Goal: Task Accomplishment & Management: Manage account settings

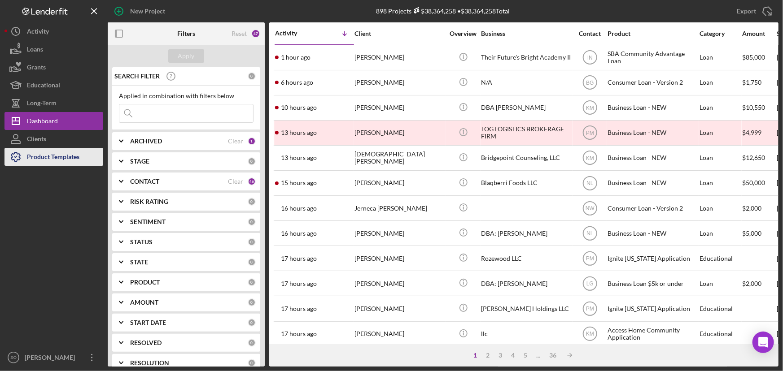
click at [58, 153] on div "Product Templates" at bounding box center [53, 158] width 52 height 20
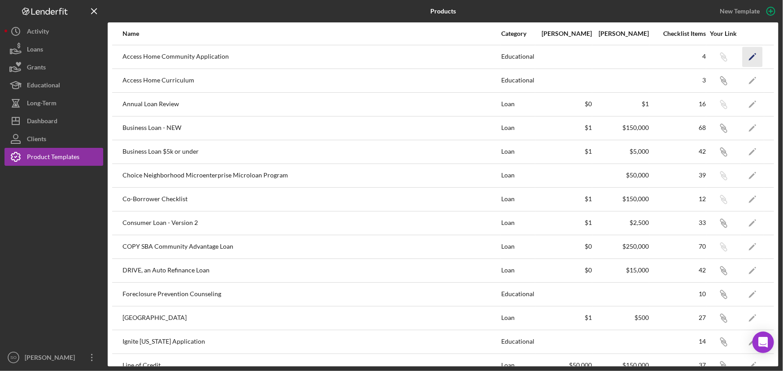
click at [744, 53] on icon "Icon/Edit" at bounding box center [752, 57] width 20 height 20
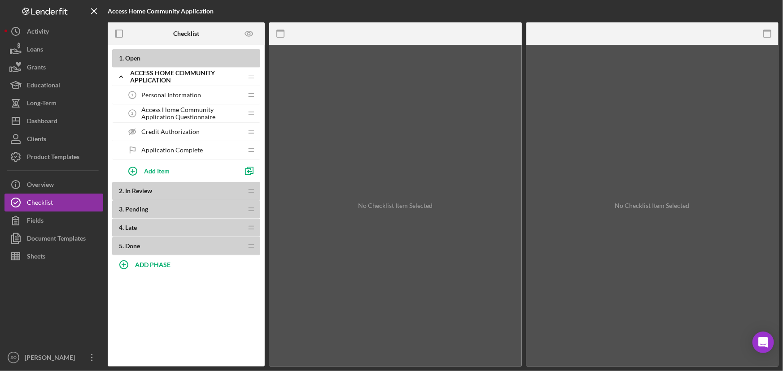
click at [159, 114] on span "Access Home Community Application Questionnaire" at bounding box center [191, 113] width 101 height 14
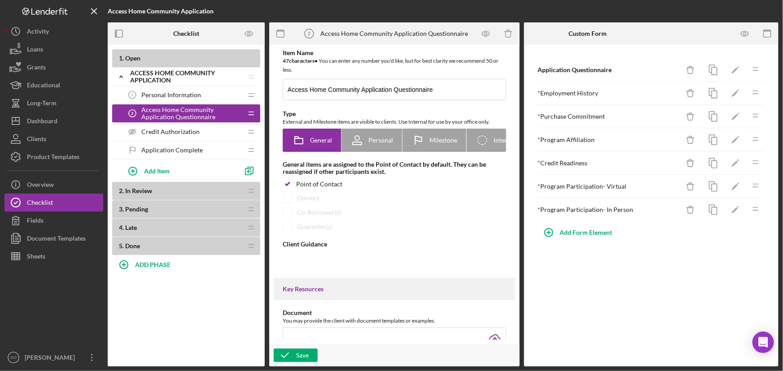
type textarea "<div> <p class="MsoNormal" style="text-align: center;" align="center">Please co…"
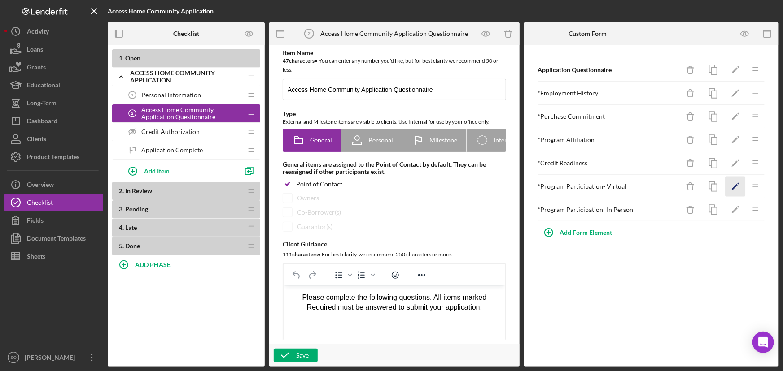
click at [728, 184] on icon "Icon/Edit" at bounding box center [735, 187] width 20 height 20
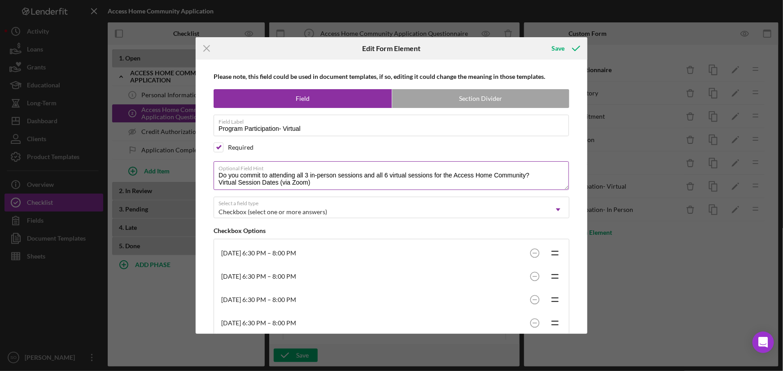
drag, startPoint x: 375, startPoint y: 174, endPoint x: 295, endPoint y: 174, distance: 80.3
click at [295, 174] on textarea "Do you commit to attending all 3 in-person sessions and all 6 virtual sessions …" at bounding box center [391, 175] width 355 height 29
type textarea "Do you commit to attending all 6 virtual sessions for the Access Home Community…"
click at [558, 52] on div "Save" at bounding box center [558, 48] width 13 height 18
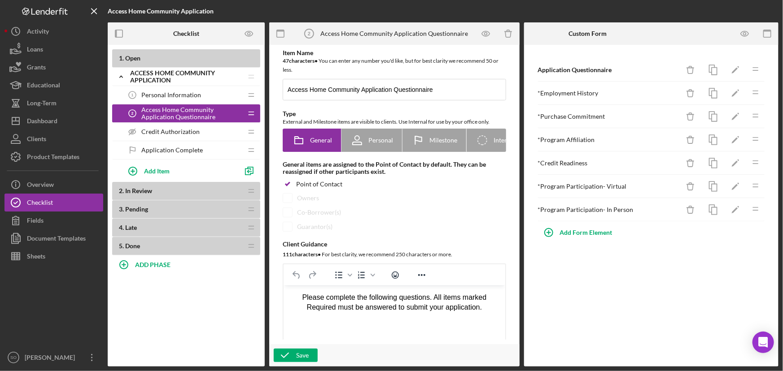
click at [603, 210] on div "* Program Participation- In Person" at bounding box center [609, 209] width 142 height 7
click at [734, 211] on icon "Icon/Edit" at bounding box center [735, 210] width 20 height 20
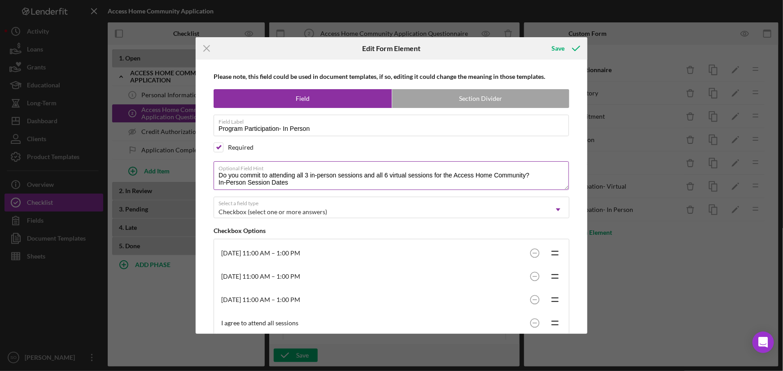
drag, startPoint x: 364, startPoint y: 175, endPoint x: 432, endPoint y: 175, distance: 67.7
click at [432, 175] on textarea "Do you commit to attending all 3 in-person sessions and all 6 virtual sessions …" at bounding box center [391, 175] width 355 height 29
type textarea "Do you commit to attending all 3 in-person sessions for the Access Home Communi…"
click at [562, 49] on div "Save" at bounding box center [558, 48] width 13 height 18
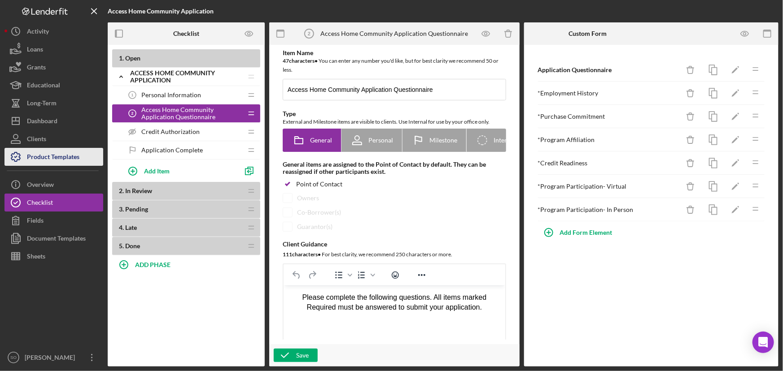
drag, startPoint x: 45, startPoint y: 158, endPoint x: 87, endPoint y: 153, distance: 41.6
click at [45, 158] on div "Product Templates" at bounding box center [53, 158] width 52 height 20
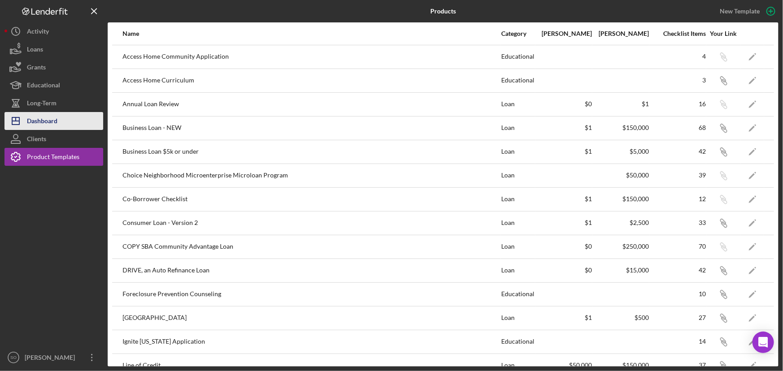
click at [47, 118] on div "Dashboard" at bounding box center [42, 122] width 31 height 20
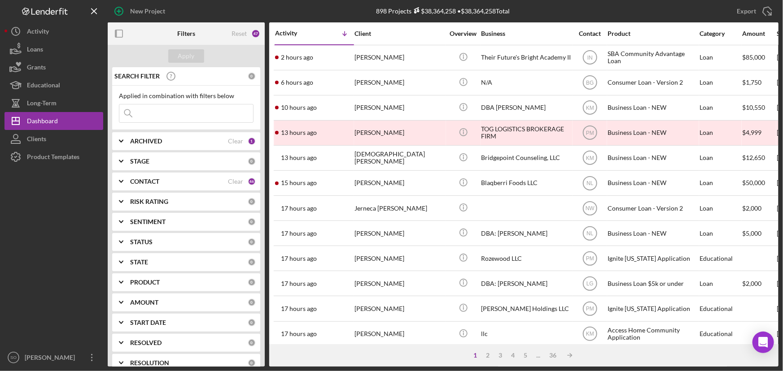
click at [154, 114] on input at bounding box center [186, 114] width 134 height 18
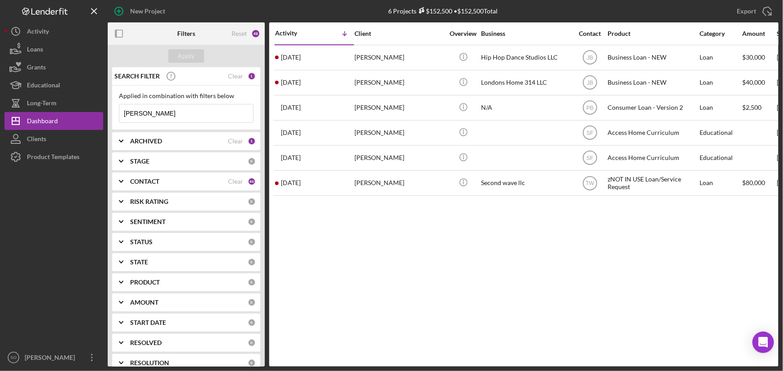
click at [187, 112] on input "[PERSON_NAME]" at bounding box center [186, 114] width 134 height 18
type input "m"
click at [181, 58] on div "Apply" at bounding box center [186, 55] width 17 height 13
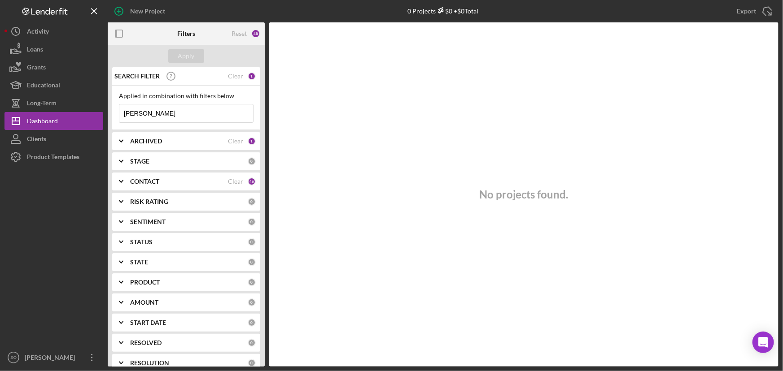
click at [210, 116] on input "[PERSON_NAME]" at bounding box center [186, 114] width 134 height 18
click at [157, 144] on b "ARCHIVED" at bounding box center [146, 141] width 32 height 7
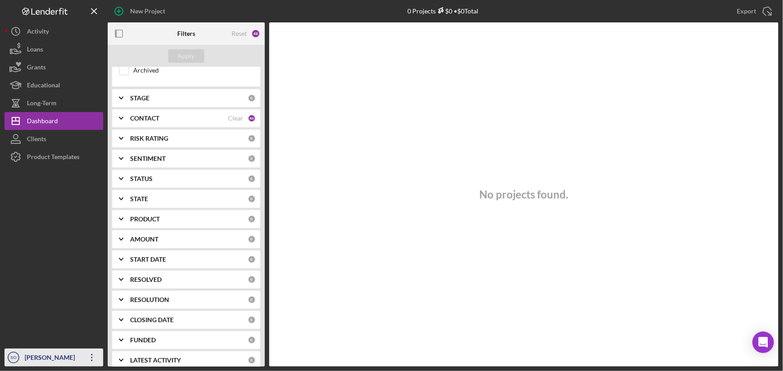
click at [65, 362] on div "[PERSON_NAME]" at bounding box center [51, 359] width 58 height 20
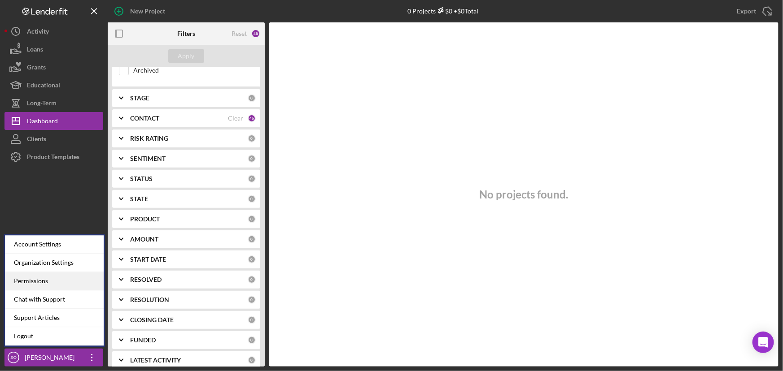
click at [42, 278] on div "Permissions" at bounding box center [54, 281] width 99 height 18
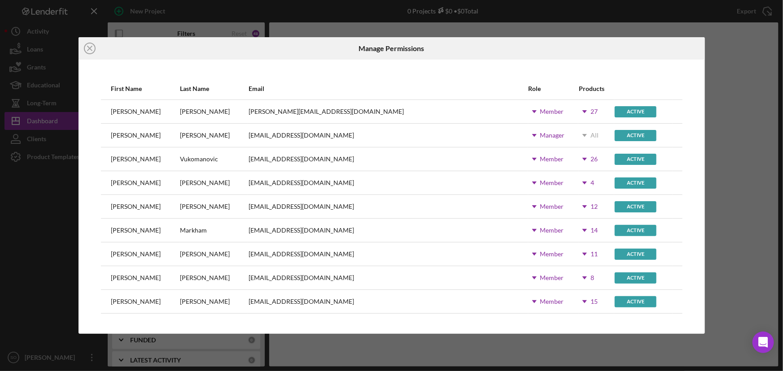
scroll to position [163, 0]
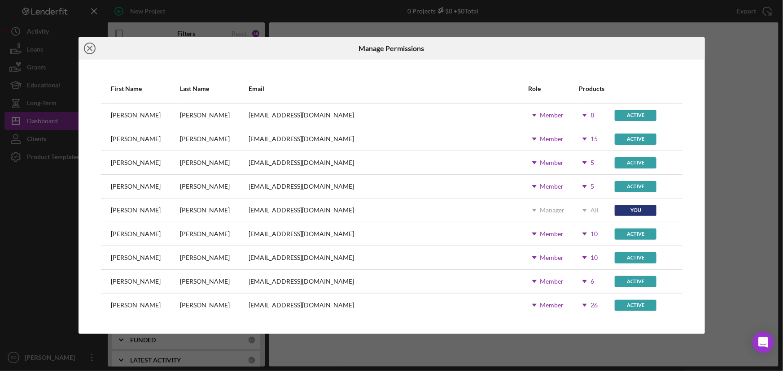
drag, startPoint x: 80, startPoint y: 45, endPoint x: 89, endPoint y: 49, distance: 10.2
click at [88, 49] on icon "Icon/Close" at bounding box center [89, 48] width 22 height 22
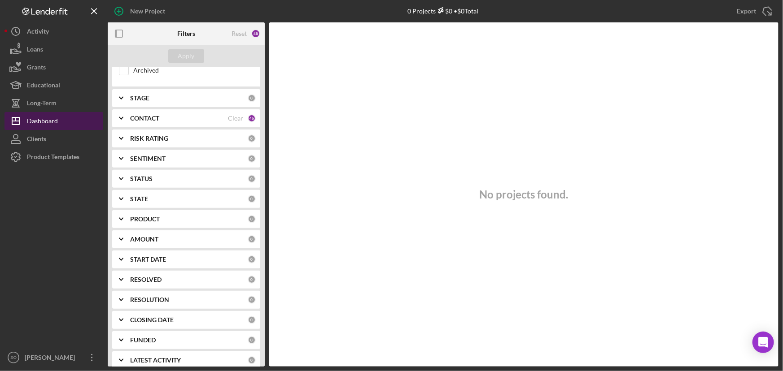
click at [49, 123] on div "Dashboard" at bounding box center [42, 122] width 31 height 20
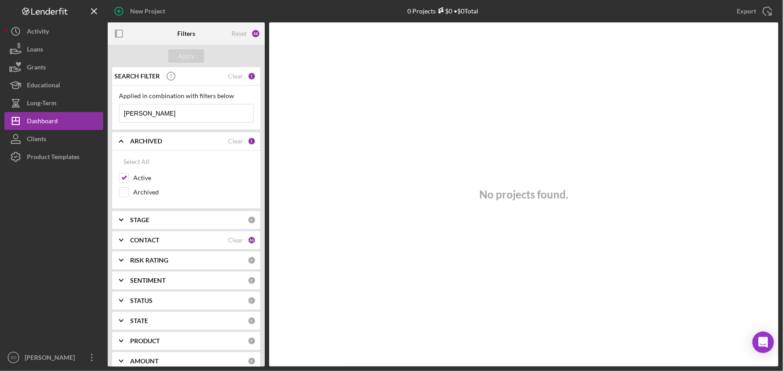
drag, startPoint x: 157, startPoint y: 115, endPoint x: 106, endPoint y: 109, distance: 51.4
click at [106, 109] on div "New Project 0 Projects $0 • $0 Total Export Icon/Export Filters Reset 48 Apply …" at bounding box center [391, 183] width 774 height 367
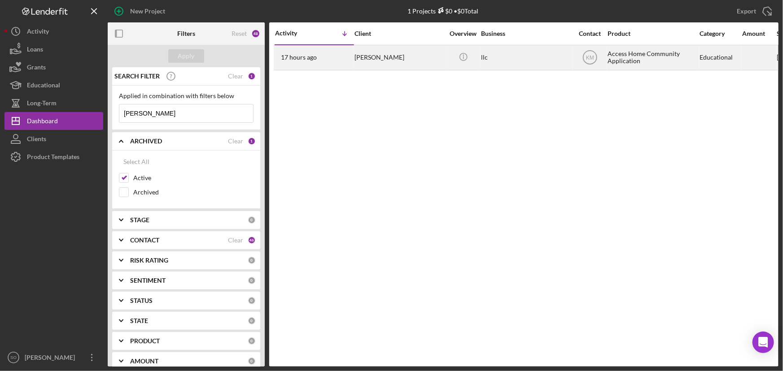
type input "[PERSON_NAME]"
click at [365, 65] on div "[PERSON_NAME]" at bounding box center [399, 58] width 90 height 24
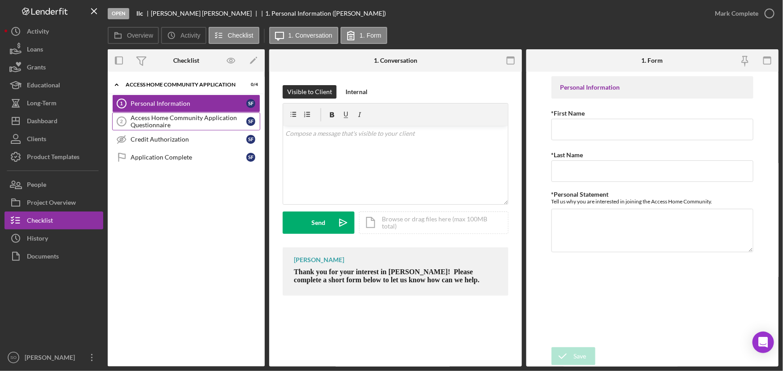
click at [180, 124] on div "Access Home Community Application Questionnaire" at bounding box center [189, 121] width 116 height 14
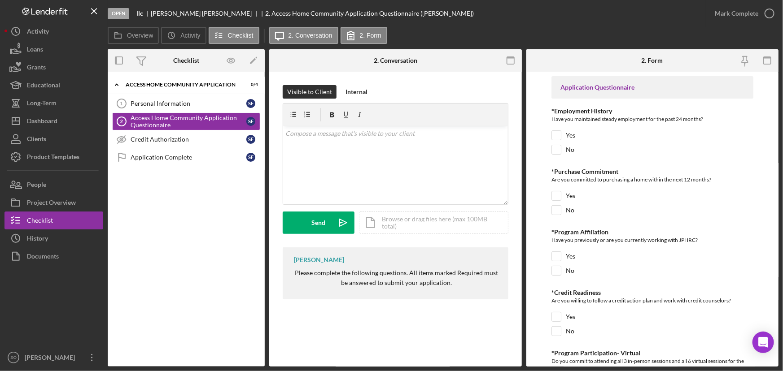
scroll to position [163, 0]
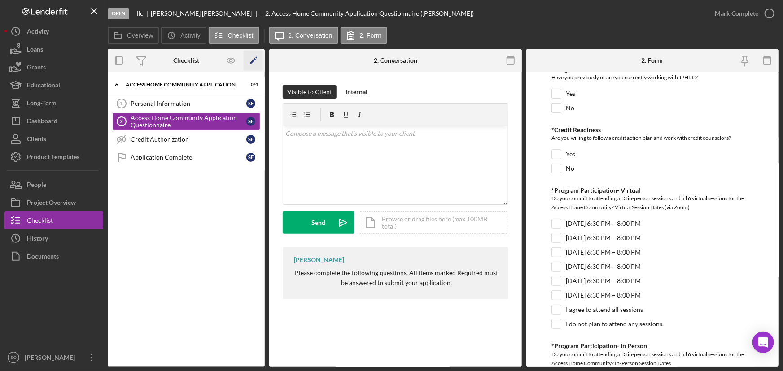
click at [251, 59] on icon "Icon/Edit" at bounding box center [254, 61] width 20 height 20
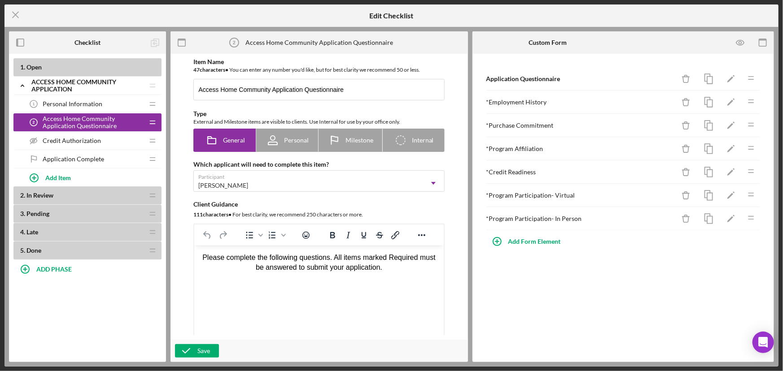
click at [589, 195] on div "* Program Participation- Virtual" at bounding box center [580, 195] width 189 height 7
click at [730, 196] on polygon "button" at bounding box center [730, 196] width 6 height 6
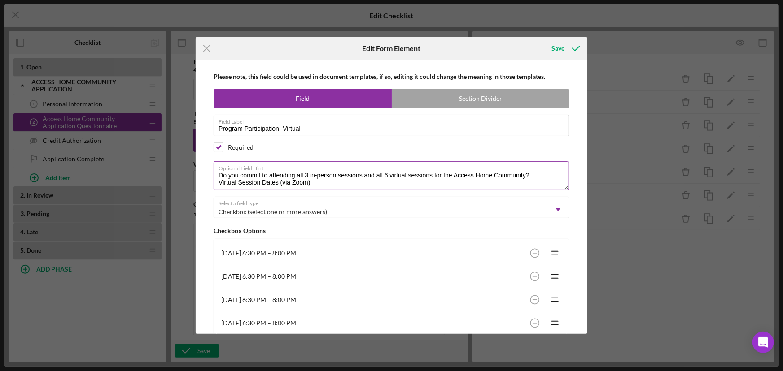
click at [395, 184] on textarea "Do you commit to attending all 3 in-person sessions and all 6 virtual sessions …" at bounding box center [391, 175] width 355 height 29
drag, startPoint x: 374, startPoint y: 174, endPoint x: 297, endPoint y: 173, distance: 77.2
click at [297, 173] on textarea "Do you commit to attending all 3 in-person sessions and all 6 virtual sessions …" at bounding box center [391, 175] width 355 height 29
type textarea "Do you commit to attending all 6 virtual sessions for the Access Home Community…"
click at [560, 45] on div "Save" at bounding box center [558, 48] width 13 height 18
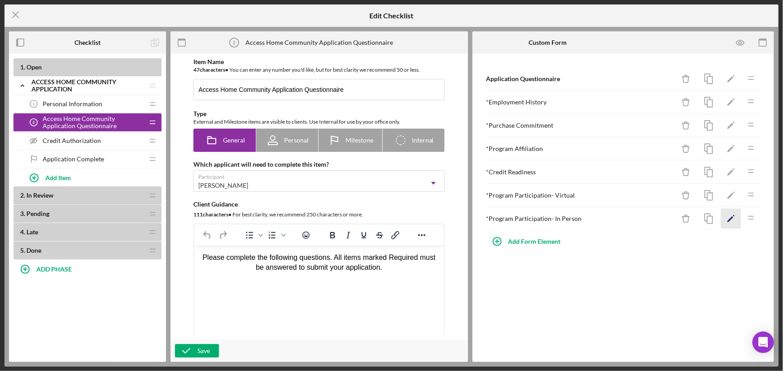
click at [725, 219] on icon "Icon/Edit" at bounding box center [731, 219] width 20 height 20
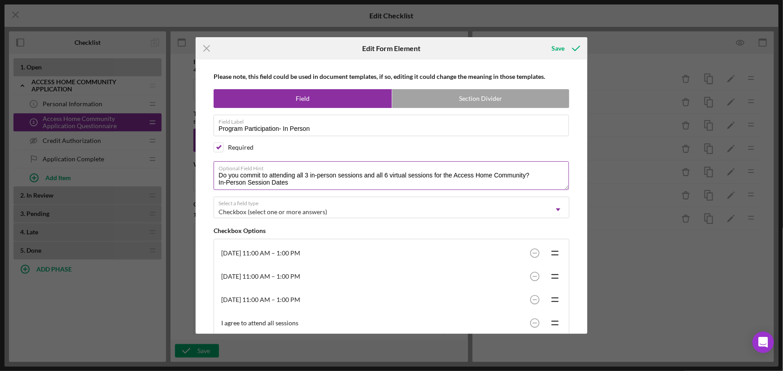
drag, startPoint x: 363, startPoint y: 175, endPoint x: 431, endPoint y: 179, distance: 68.3
click at [431, 179] on textarea "Do you commit to attending all 3 in-person sessions and all 6 virtual sessions …" at bounding box center [391, 175] width 355 height 29
type textarea "Do you commit to attending all 3 in-person sessions for the Access Home Communi…"
click at [563, 50] on div "Save" at bounding box center [558, 48] width 13 height 18
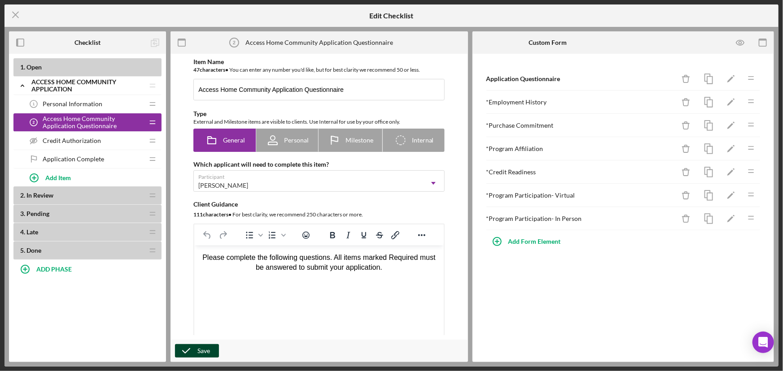
drag, startPoint x: 194, startPoint y: 346, endPoint x: 727, endPoint y: 194, distance: 554.2
click at [194, 346] on icon "button" at bounding box center [186, 351] width 22 height 22
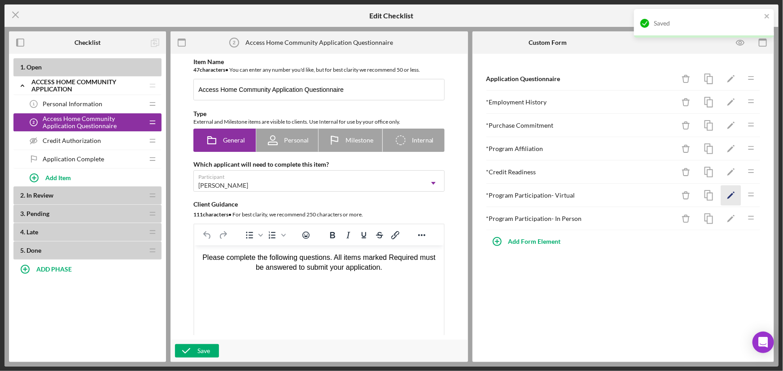
click at [727, 194] on icon "Icon/Edit" at bounding box center [731, 196] width 20 height 20
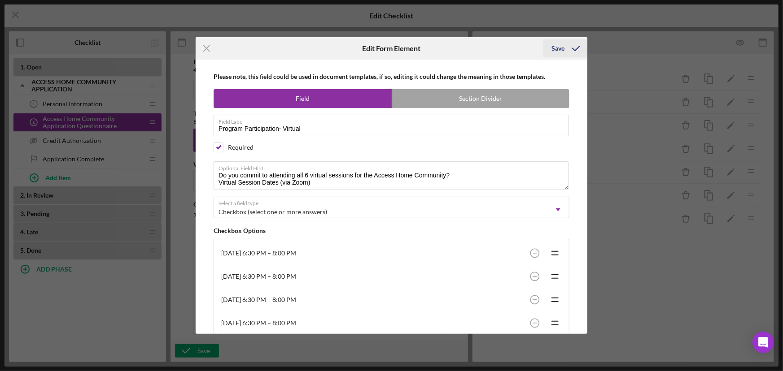
click at [556, 52] on div "Save" at bounding box center [558, 48] width 13 height 18
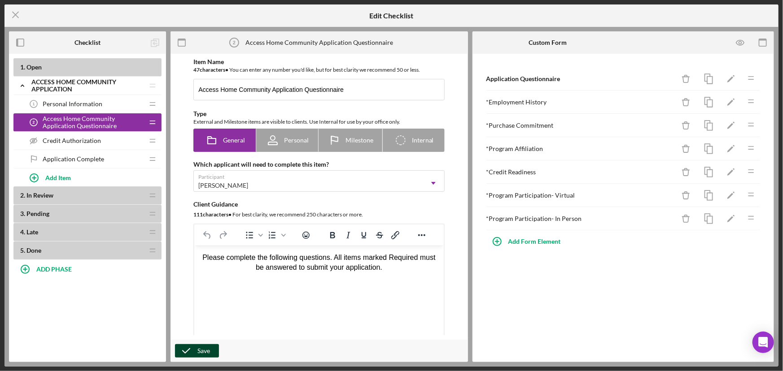
click at [199, 350] on div "Save" at bounding box center [203, 350] width 13 height 13
click at [205, 350] on div "Save" at bounding box center [203, 350] width 13 height 13
click at [201, 352] on div "Save" at bounding box center [203, 350] width 13 height 13
